Goal: Task Accomplishment & Management: Use online tool/utility

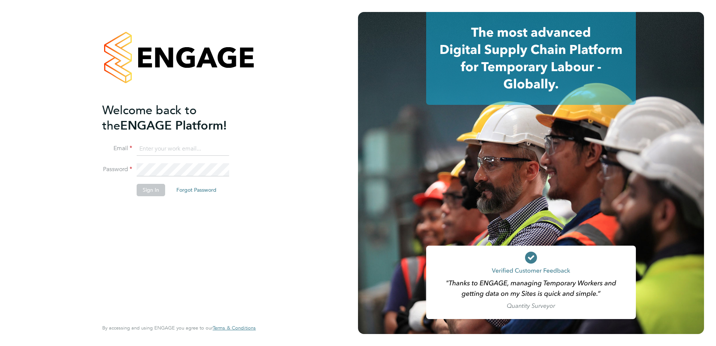
type input "nicola.pitts@optima-uk.com"
click at [147, 191] on button "Sign In" at bounding box center [151, 190] width 28 height 12
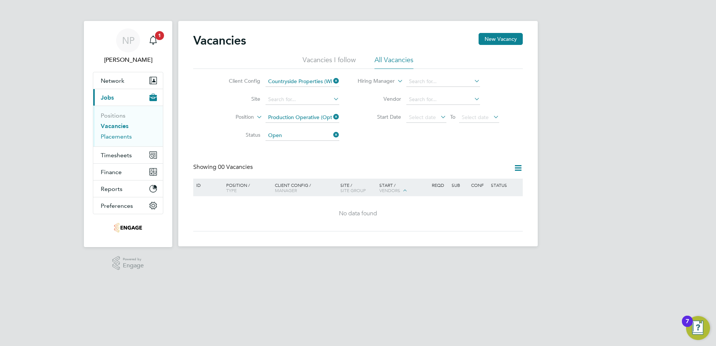
click at [118, 135] on link "Placements" at bounding box center [116, 136] width 31 height 7
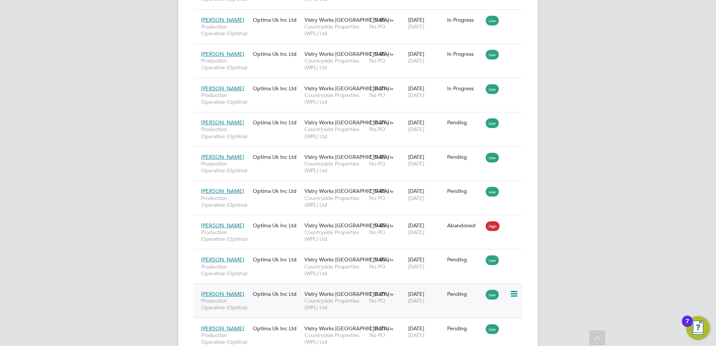
click at [512, 298] on icon at bounding box center [513, 294] width 7 height 9
click at [454, 340] on li "Start" at bounding box center [479, 340] width 77 height 10
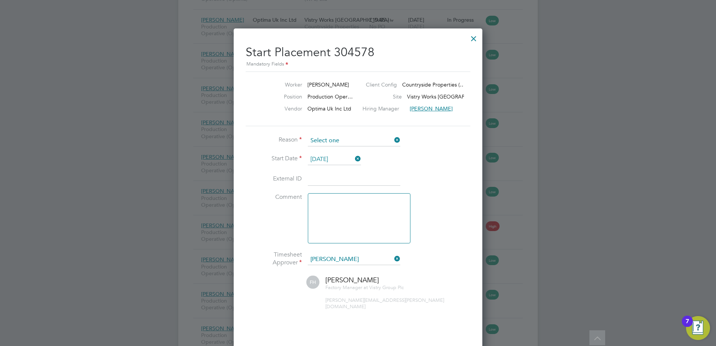
click at [355, 139] on input at bounding box center [354, 140] width 93 height 11
click at [346, 162] on li "Confirmed with hirer" at bounding box center [353, 161] width 93 height 10
type input "Confirmed with hirer"
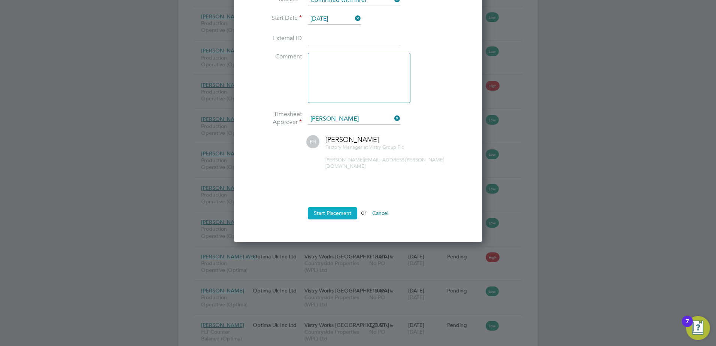
click at [329, 207] on button "Start Placement" at bounding box center [332, 213] width 49 height 12
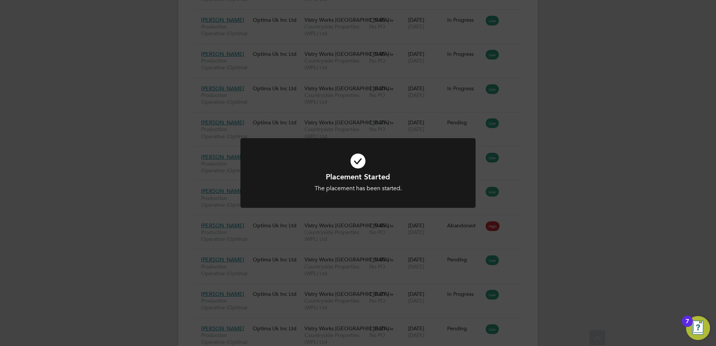
click at [596, 195] on div "Placement Started The placement has been started. Cancel Okay" at bounding box center [358, 173] width 716 height 346
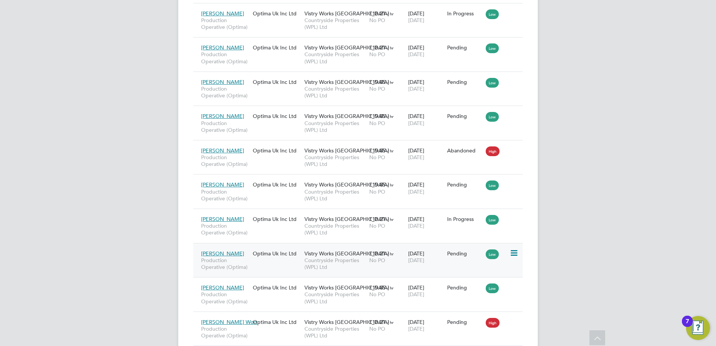
click at [513, 255] on icon at bounding box center [513, 253] width 7 height 9
click at [451, 300] on li "Start" at bounding box center [479, 300] width 77 height 10
type input "[PERSON_NAME]"
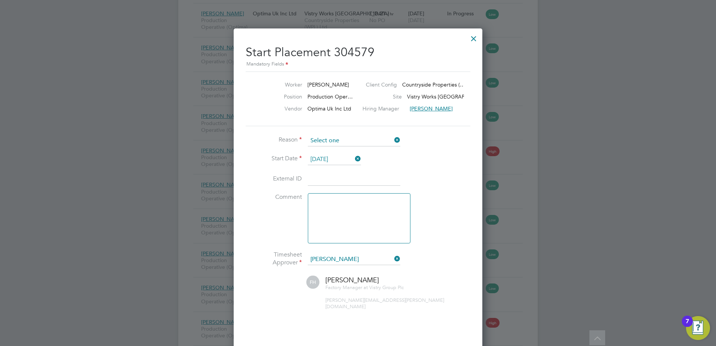
click at [331, 142] on input at bounding box center [354, 140] width 93 height 11
click at [339, 161] on li "Confirmed with hirer" at bounding box center [353, 161] width 93 height 10
type input "Confirmed with hirer"
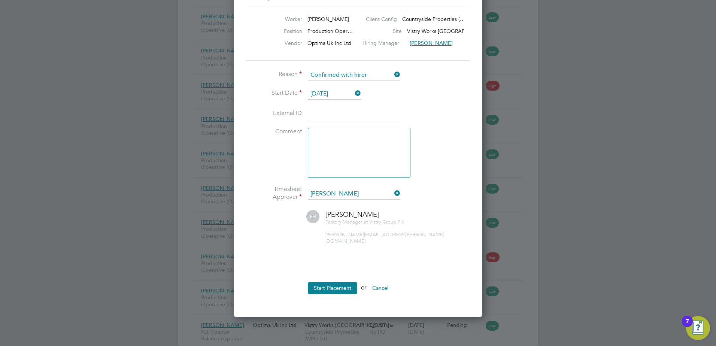
click at [316, 273] on ul "Reason Confirmed with hirer Start Date [DATE] External ID Comment Timesheet App…" at bounding box center [358, 186] width 225 height 232
drag, startPoint x: 322, startPoint y: 282, endPoint x: 336, endPoint y: 282, distance: 13.5
click at [323, 282] on button "Start Placement" at bounding box center [332, 288] width 49 height 12
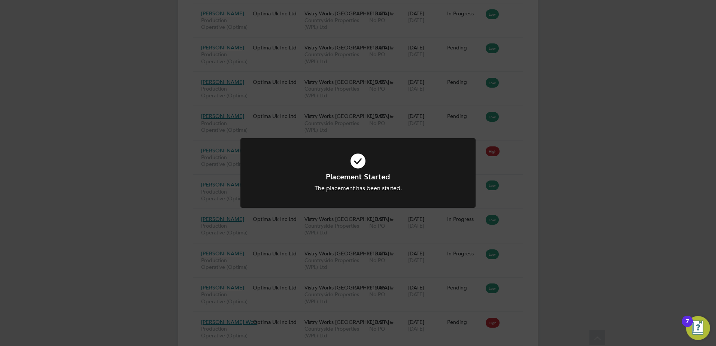
click at [613, 191] on div "Placement Started The placement has been started. Cancel Okay" at bounding box center [358, 173] width 716 height 346
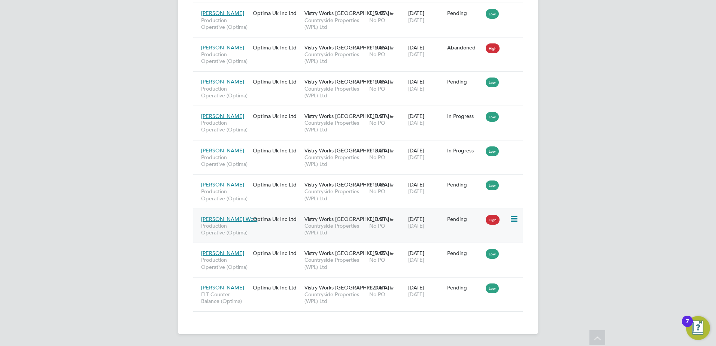
click at [514, 219] on icon at bounding box center [513, 219] width 7 height 9
click at [454, 267] on li "Start" at bounding box center [479, 265] width 77 height 10
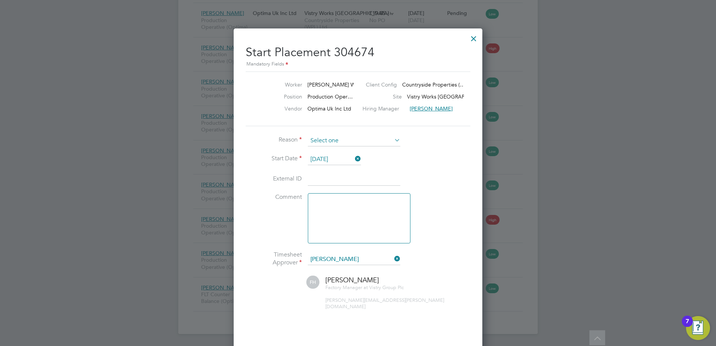
click at [359, 143] on input at bounding box center [354, 140] width 93 height 11
click at [351, 160] on li "Confirmed with hirer" at bounding box center [353, 161] width 93 height 10
type input "Confirmed with hirer"
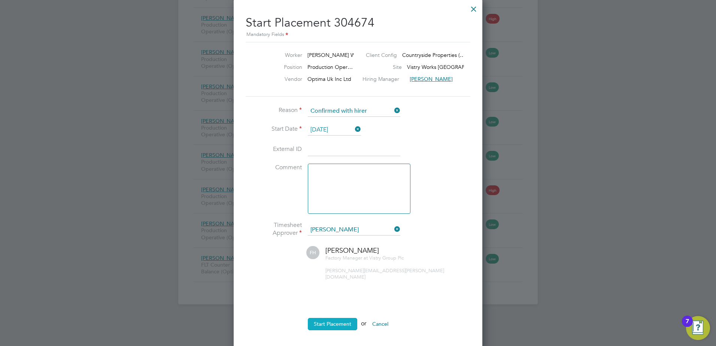
click at [334, 318] on button "Start Placement" at bounding box center [332, 324] width 49 height 12
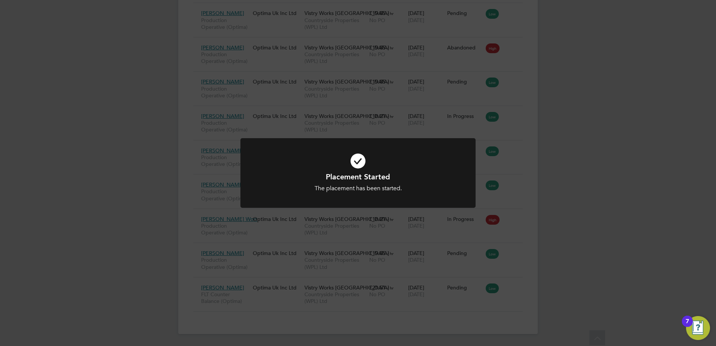
click at [582, 221] on div "Placement Started The placement has been started. Cancel Okay" at bounding box center [358, 173] width 716 height 346
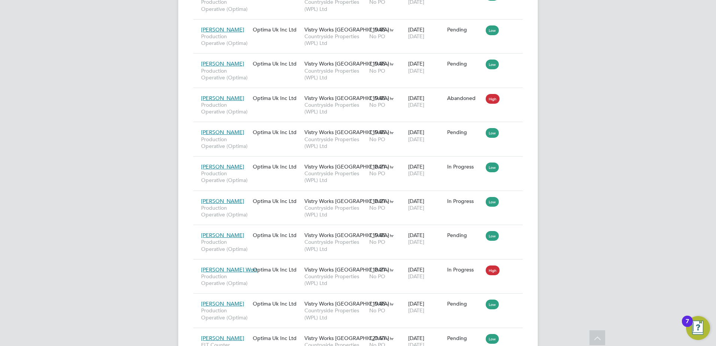
scroll to position [552, 0]
